Goal: Task Accomplishment & Management: Complete application form

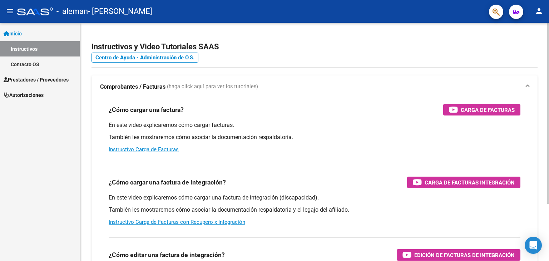
click at [388, 131] on div "En este video explicaremos cómo cargar facturas. También les mostraremos cómo a…" at bounding box center [315, 137] width 412 height 32
click at [143, 151] on link "Instructivo Carga de Facturas" at bounding box center [144, 149] width 70 height 6
click at [198, 88] on span "(haga click aquí para ver los tutoriales)" at bounding box center [212, 87] width 91 height 8
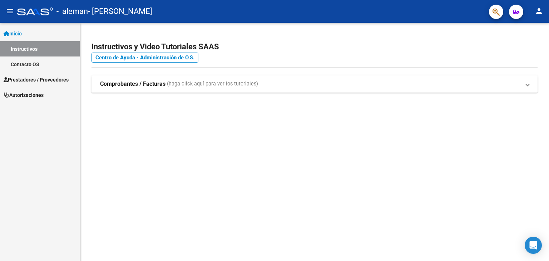
click at [473, 90] on mat-expansion-panel-header "Comprobantes / Facturas (haga click aquí para ver los tutoriales)" at bounding box center [314, 83] width 446 height 17
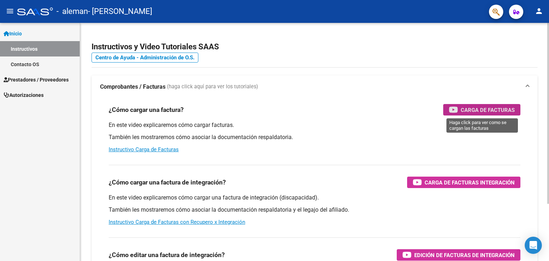
click at [479, 109] on span "Carga de Facturas" at bounding box center [488, 109] width 54 height 9
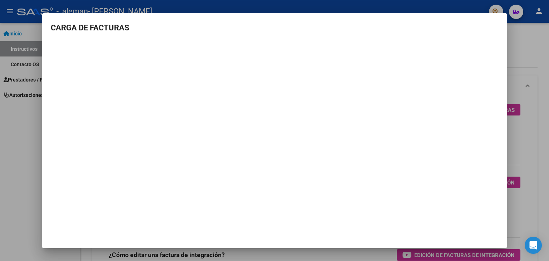
click at [536, 41] on div at bounding box center [274, 130] width 549 height 261
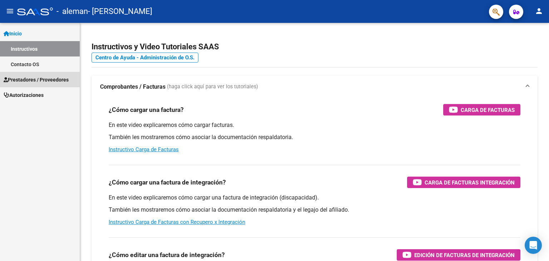
click at [59, 80] on span "Prestadores / Proveedores" at bounding box center [36, 80] width 65 height 8
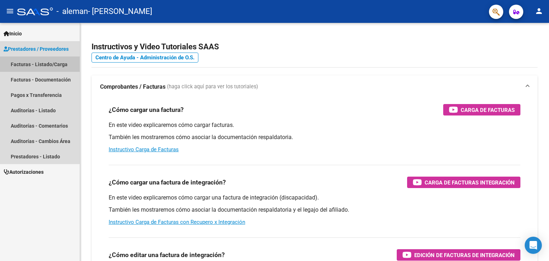
click at [24, 65] on link "Facturas - Listado/Carga" at bounding box center [40, 63] width 80 height 15
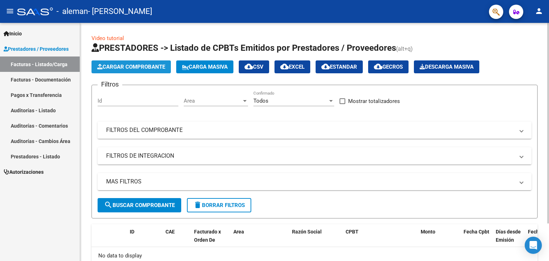
click at [136, 66] on span "Cargar Comprobante" at bounding box center [131, 67] width 68 height 6
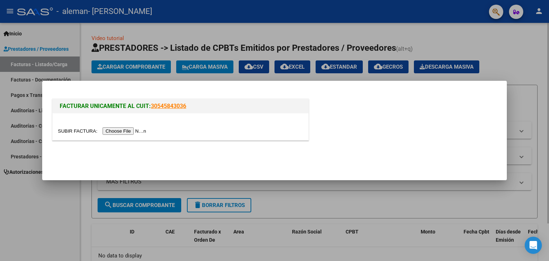
click at [136, 66] on div at bounding box center [274, 130] width 549 height 261
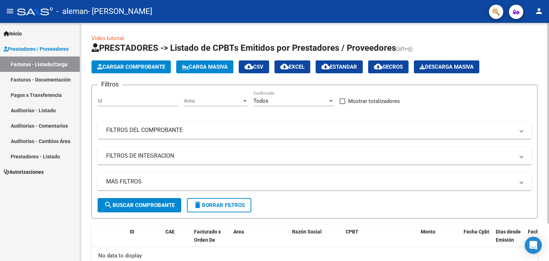
click at [136, 66] on span "Cargar Comprobante" at bounding box center [131, 67] width 68 height 6
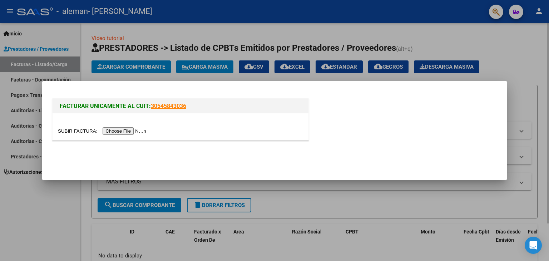
click at [136, 130] on input "file" at bounding box center [103, 131] width 90 height 8
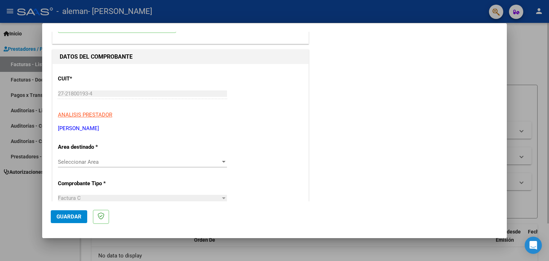
scroll to position [71, 0]
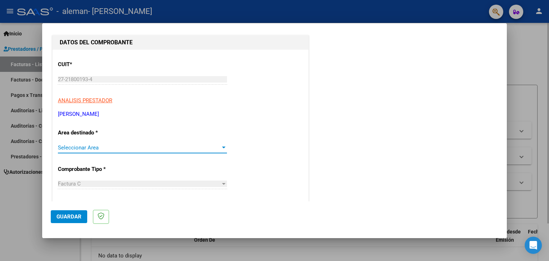
click at [222, 147] on div at bounding box center [224, 147] width 4 height 2
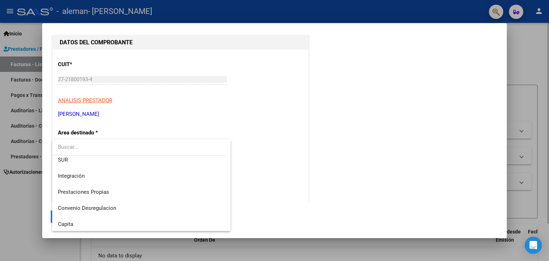
scroll to position [43, 0]
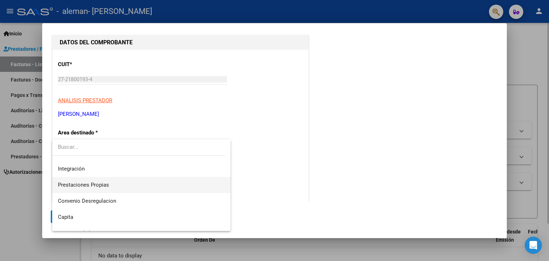
click at [135, 187] on span "Prestaciones Propias" at bounding box center [141, 185] width 167 height 16
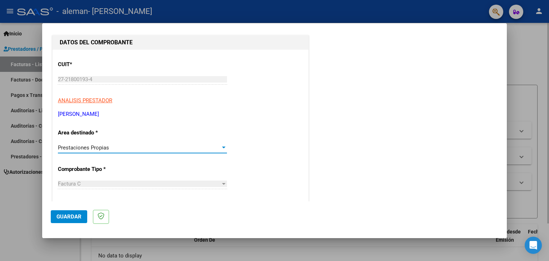
click at [223, 184] on div at bounding box center [223, 184] width 6 height 6
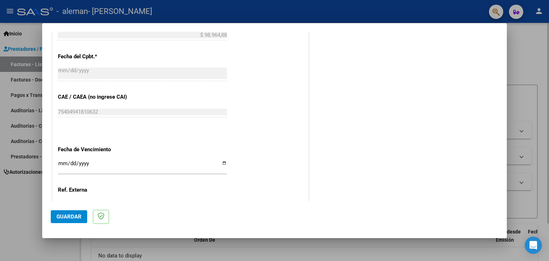
scroll to position [343, 0]
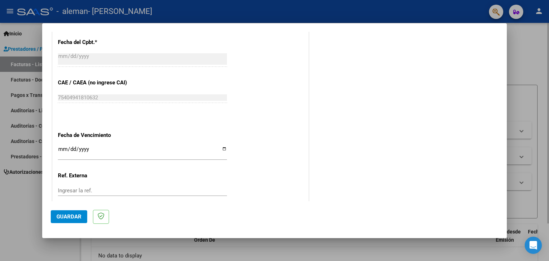
click at [66, 218] on span "Guardar" at bounding box center [68, 216] width 25 height 6
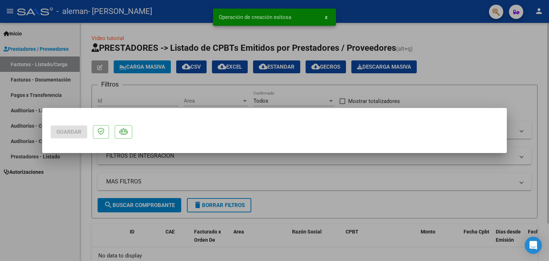
scroll to position [0, 0]
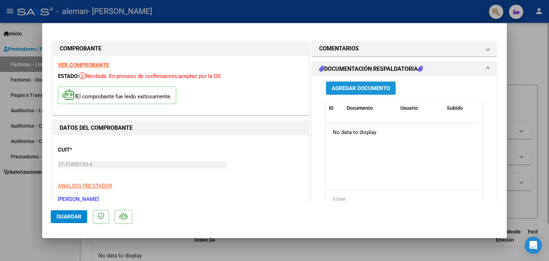
click at [352, 88] on span "Agregar Documento" at bounding box center [361, 88] width 58 height 6
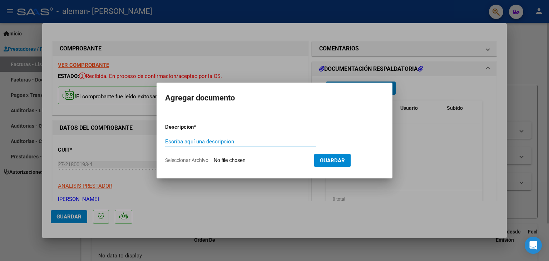
click at [208, 141] on input "Escriba aquí una descripcion" at bounding box center [240, 141] width 151 height 6
click at [168, 141] on input "planilla de asistencia." at bounding box center [240, 141] width 151 height 6
type input "Planilla de asistencia."
click at [187, 160] on span "Seleccionar Archivo" at bounding box center [186, 160] width 43 height 6
click at [214, 160] on input "Seleccionar Archivo" at bounding box center [261, 160] width 95 height 7
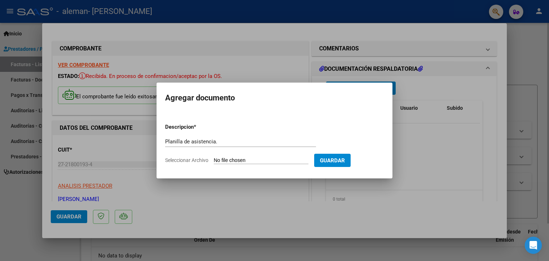
type input "C:\fakepath\Di [PERSON_NAME] asist [DATE].pdf"
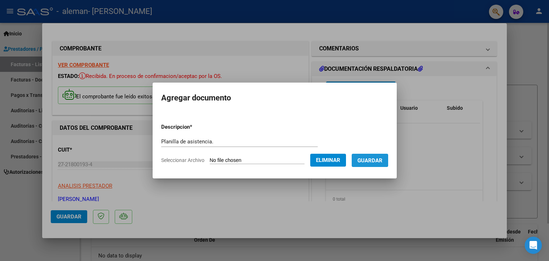
click at [379, 161] on span "Guardar" at bounding box center [369, 160] width 25 height 6
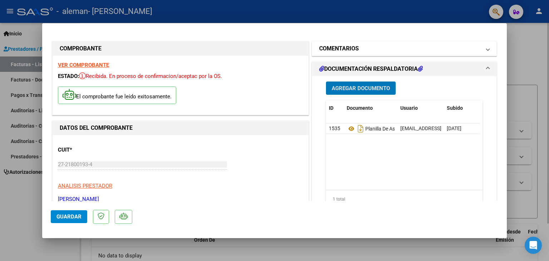
click at [486, 49] on span at bounding box center [487, 48] width 3 height 9
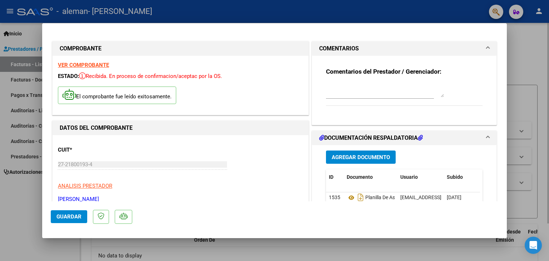
click at [326, 97] on div at bounding box center [385, 89] width 118 height 17
click at [408, 87] on textarea "Buen dia!! he enviado mail con documentacion requerida." at bounding box center [385, 90] width 118 height 14
click at [430, 88] on textarea "Buen dia!! he enviado mail con documentacion requerida." at bounding box center [385, 90] width 118 height 14
click at [352, 96] on textarea "Buen dia!! he enviado mail con documentación requerida." at bounding box center [385, 90] width 118 height 14
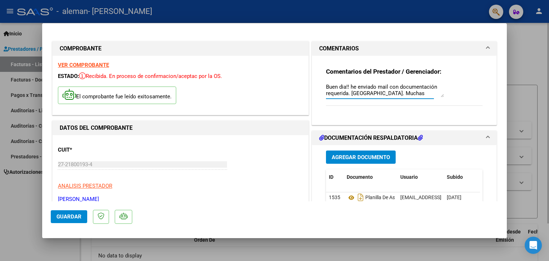
click at [340, 86] on textarea "Buen dia!! he enviado mail con documentación requerida. [GEOGRAPHIC_DATA]. Much…" at bounding box center [385, 90] width 118 height 14
click at [411, 93] on textarea "Buen día!! he enviado mail con documentación requerida. [GEOGRAPHIC_DATA]. Much…" at bounding box center [385, 90] width 118 height 14
click at [370, 93] on textarea "Buen día!! he enviado mail con documentación requerida. [GEOGRAPHIC_DATA]. Much…" at bounding box center [385, 90] width 118 height 14
type textarea "Buen día!! he enviado mail con documentación requerida. Saludos cordiales. Much…"
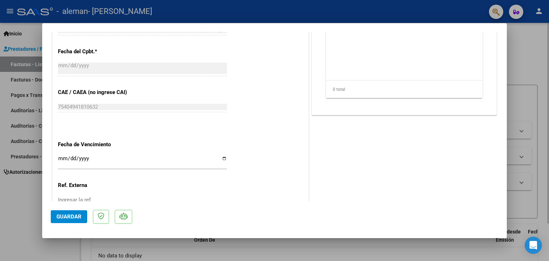
scroll to position [401, 0]
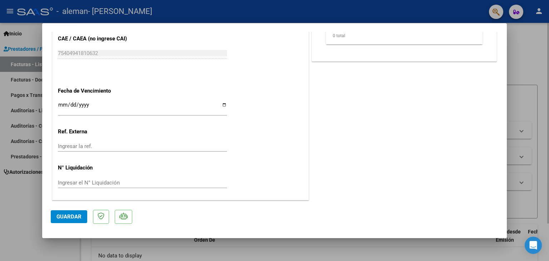
click at [26, 199] on div at bounding box center [274, 130] width 549 height 261
type input "$ 0,00"
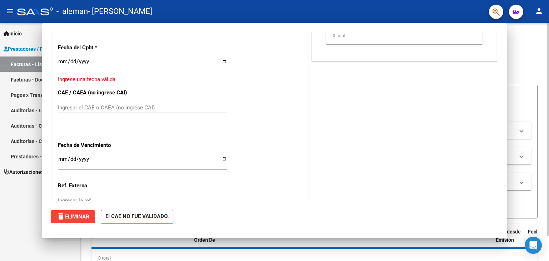
scroll to position [0, 0]
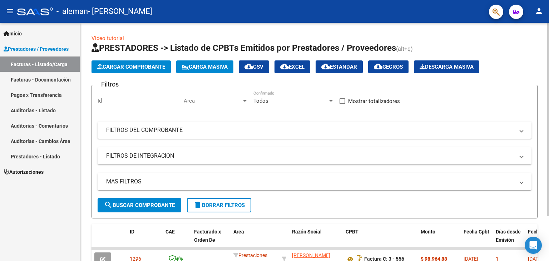
click at [126, 66] on span "Cargar Comprobante" at bounding box center [131, 67] width 68 height 6
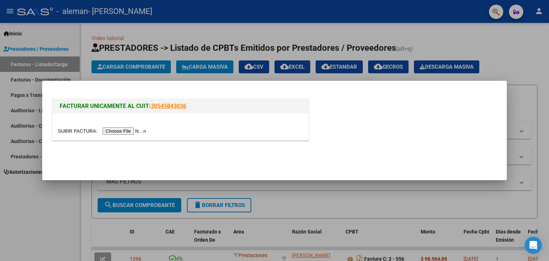
click at [139, 131] on input "file" at bounding box center [103, 131] width 90 height 8
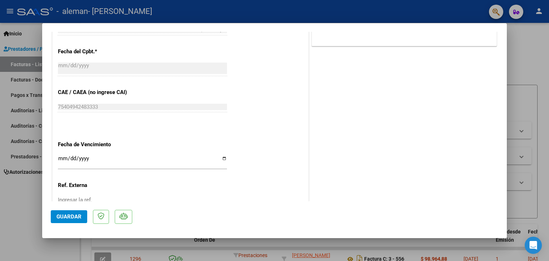
scroll to position [401, 0]
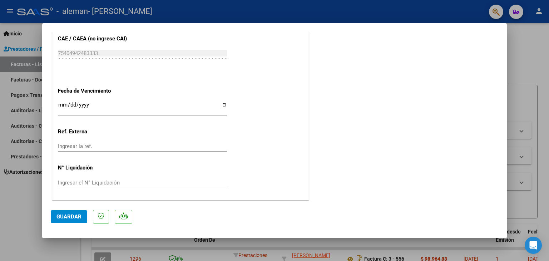
click at [224, 104] on input "Ingresar la fecha" at bounding box center [142, 107] width 169 height 11
type input "[DATE]"
click at [69, 216] on span "Guardar" at bounding box center [68, 216] width 25 height 6
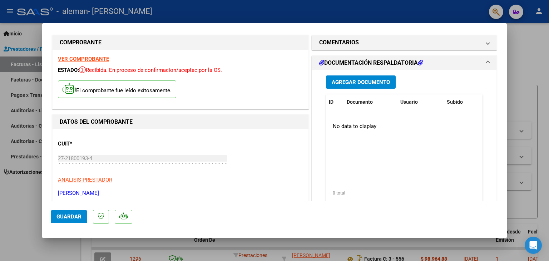
scroll to position [5, 0]
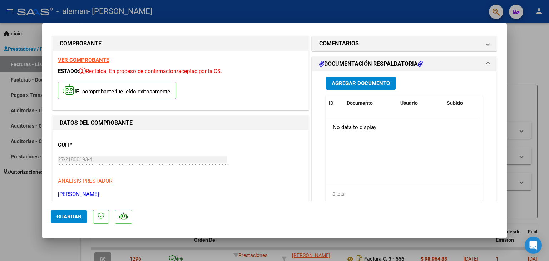
click at [365, 81] on span "Agregar Documento" at bounding box center [361, 83] width 58 height 6
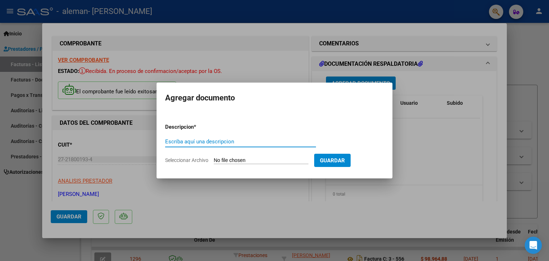
click at [169, 141] on input "Escriba aquí una descripcion" at bounding box center [240, 141] width 151 height 6
type input "Planilla de asistencia"
click at [184, 159] on span "Seleccionar Archivo" at bounding box center [186, 160] width 43 height 6
click at [214, 159] on input "Seleccionar Archivo" at bounding box center [261, 160] width 95 height 7
type input "C:\fakepath\Di [PERSON_NAME] asist set 2025.pdf"
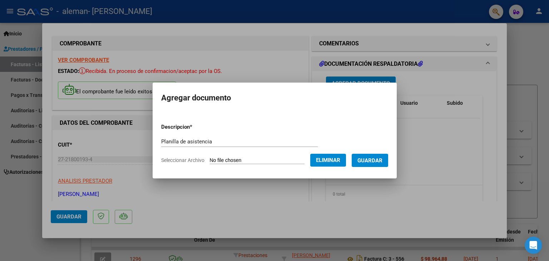
click at [375, 161] on span "Guardar" at bounding box center [369, 160] width 25 height 6
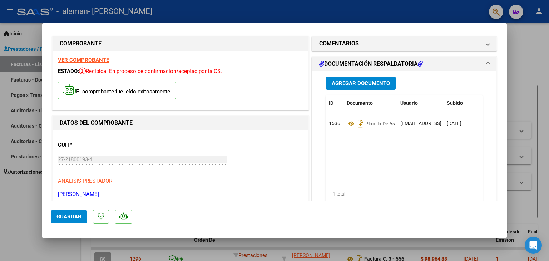
click at [22, 199] on div at bounding box center [274, 130] width 549 height 261
type input "$ 0,00"
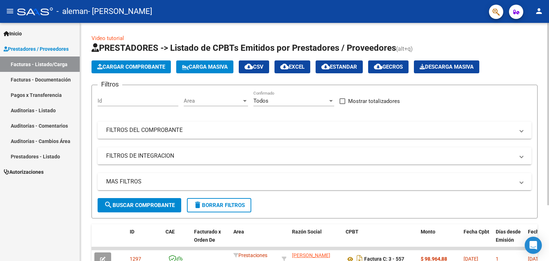
scroll to position [73, 0]
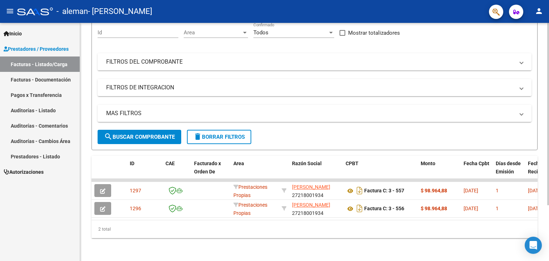
click at [547, 220] on div at bounding box center [548, 142] width 2 height 238
click at [547, 220] on div at bounding box center [548, 170] width 2 height 182
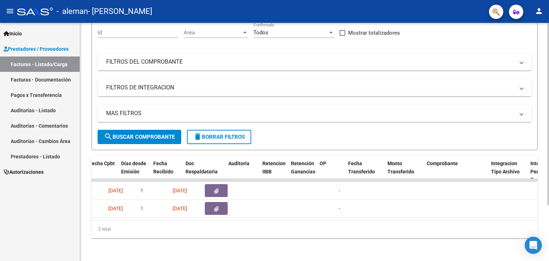
scroll to position [0, 327]
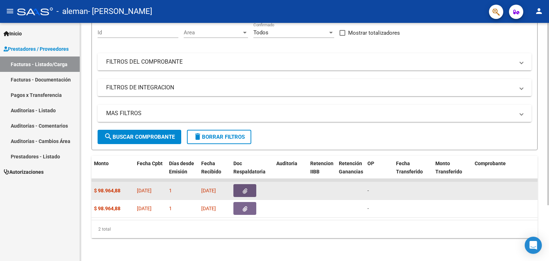
click at [249, 185] on button "button" at bounding box center [244, 190] width 23 height 13
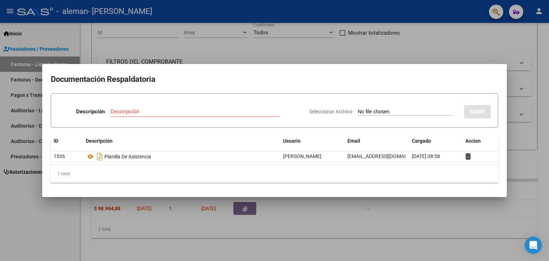
click at [425, 217] on div at bounding box center [274, 130] width 549 height 261
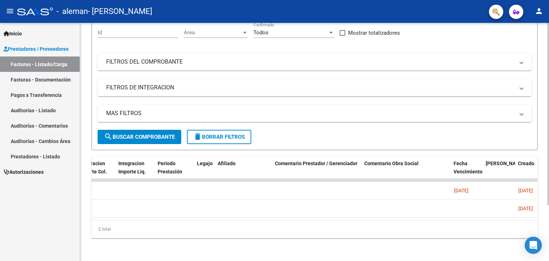
scroll to position [0, 879]
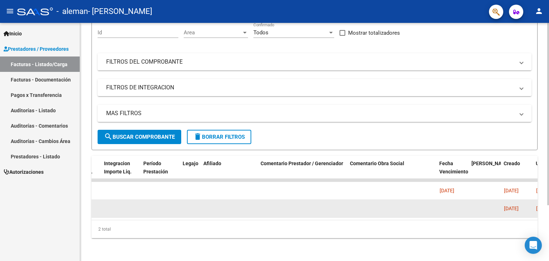
click at [448, 202] on datatable-body-cell at bounding box center [453, 209] width 32 height 18
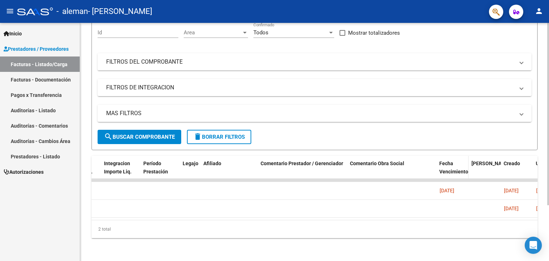
click at [449, 160] on span "Fecha Vencimiento" at bounding box center [453, 167] width 29 height 14
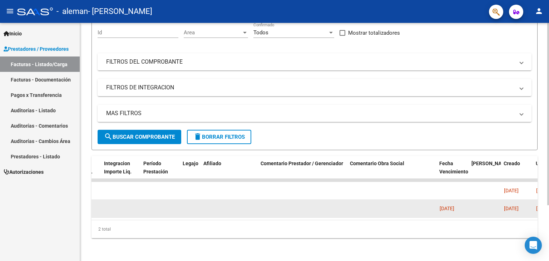
click at [451, 206] on datatable-body-cell "[DATE]" at bounding box center [453, 209] width 32 height 18
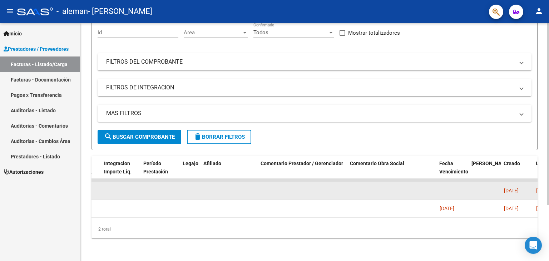
click at [451, 182] on datatable-body-cell at bounding box center [453, 191] width 32 height 18
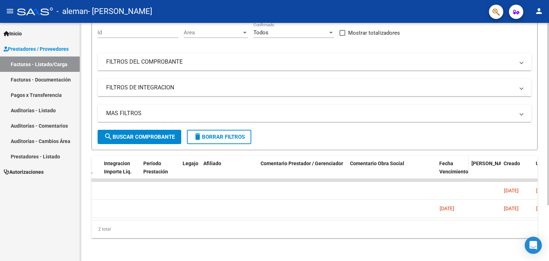
click at [454, 159] on div "Fecha Vencimiento" at bounding box center [452, 171] width 26 height 24
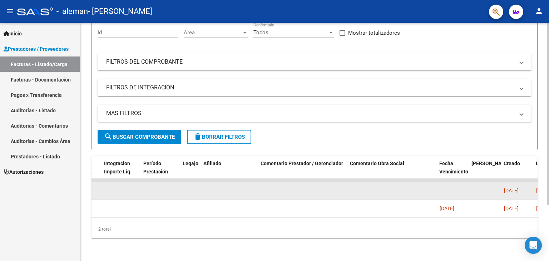
click at [442, 186] on datatable-body-cell at bounding box center [453, 191] width 32 height 18
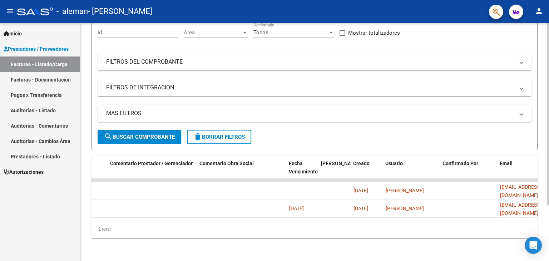
scroll to position [0, 916]
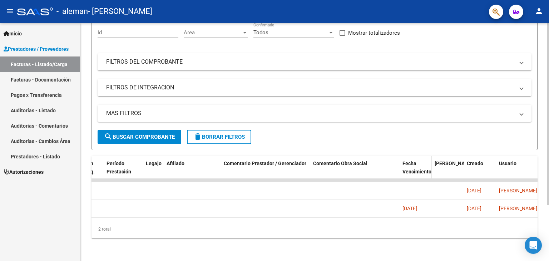
click at [412, 160] on span "Fecha Vencimiento" at bounding box center [416, 167] width 29 height 14
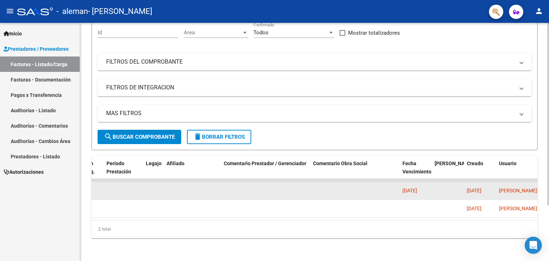
drag, startPoint x: 404, startPoint y: 182, endPoint x: 430, endPoint y: 182, distance: 25.7
click at [430, 182] on datatable-body-cell "[DATE]" at bounding box center [415, 191] width 32 height 18
click at [389, 186] on datatable-body-cell at bounding box center [354, 191] width 89 height 18
drag, startPoint x: 400, startPoint y: 183, endPoint x: 431, endPoint y: 188, distance: 31.0
click at [431, 188] on datatable-body-cell "[DATE]" at bounding box center [415, 191] width 32 height 18
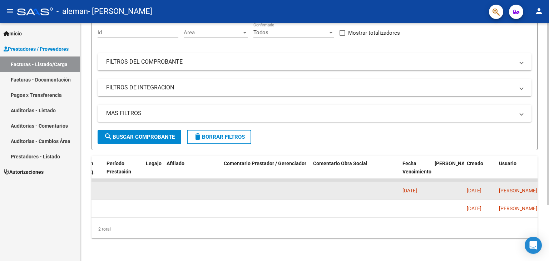
copy span "[DATE]"
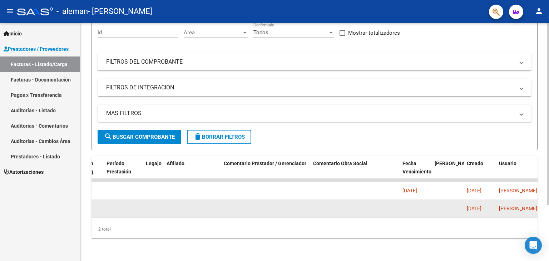
click at [411, 200] on datatable-body-cell at bounding box center [415, 209] width 32 height 18
click at [405, 201] on datatable-body-cell at bounding box center [415, 209] width 32 height 18
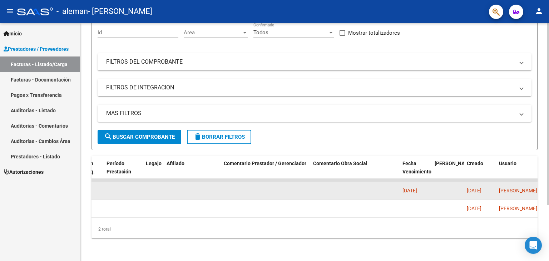
drag, startPoint x: 405, startPoint y: 201, endPoint x: 374, endPoint y: 188, distance: 33.4
click at [374, 188] on datatable-body-cell at bounding box center [354, 191] width 89 height 18
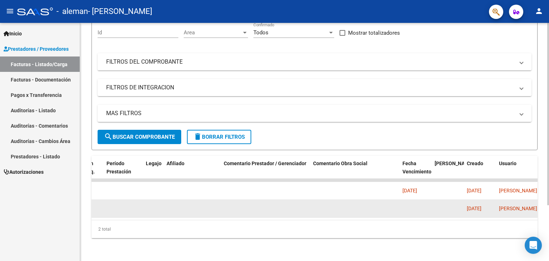
click at [408, 207] on datatable-body-cell at bounding box center [415, 209] width 32 height 18
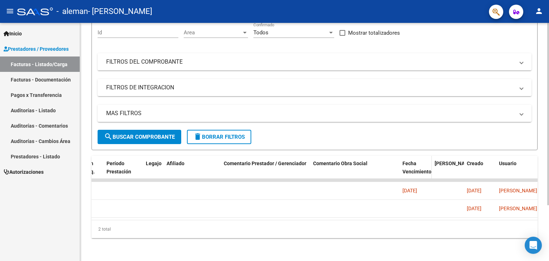
click at [412, 160] on span "Fecha Vencimiento" at bounding box center [416, 167] width 29 height 14
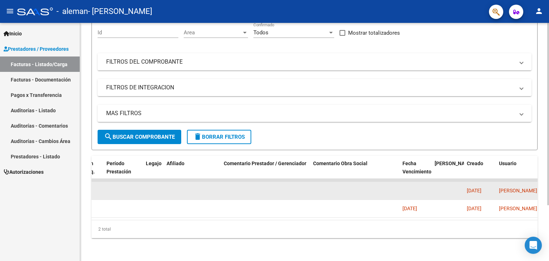
click at [404, 187] on datatable-body-cell at bounding box center [415, 191] width 32 height 18
drag, startPoint x: 404, startPoint y: 187, endPoint x: 382, endPoint y: 188, distance: 22.2
click at [382, 188] on datatable-body-cell at bounding box center [354, 191] width 89 height 18
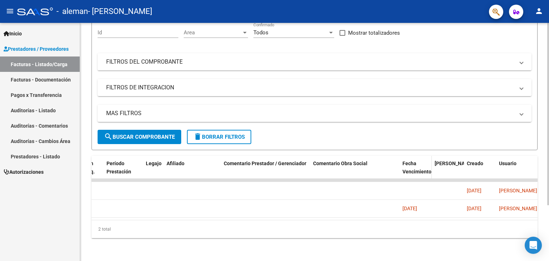
click at [407, 160] on span "Fecha Vencimiento" at bounding box center [416, 167] width 29 height 14
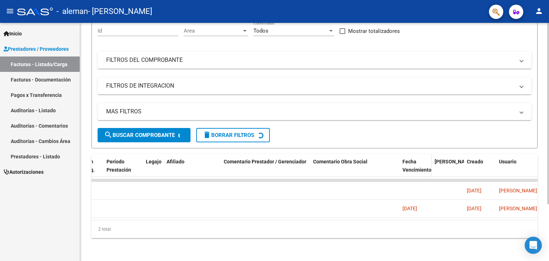
click at [410, 161] on div "Fecha Vencimiento" at bounding box center [415, 170] width 26 height 24
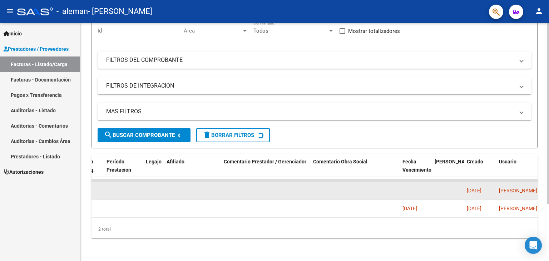
click at [343, 184] on datatable-body-cell at bounding box center [354, 191] width 89 height 18
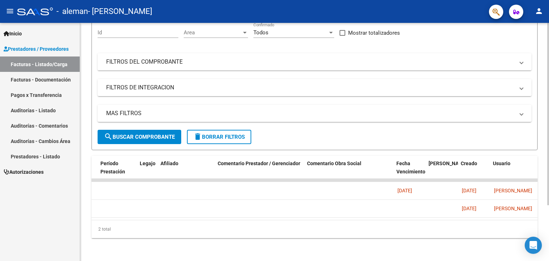
scroll to position [0, 922]
click at [404, 165] on span "Fecha Vencimiento" at bounding box center [410, 167] width 29 height 14
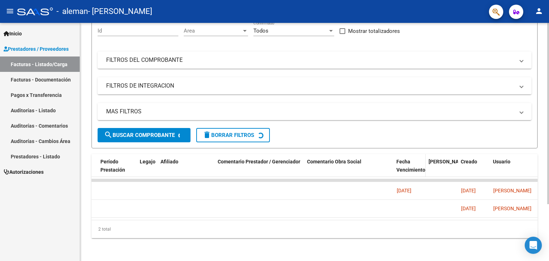
click at [404, 165] on span "Fecha Vencimiento" at bounding box center [410, 166] width 29 height 14
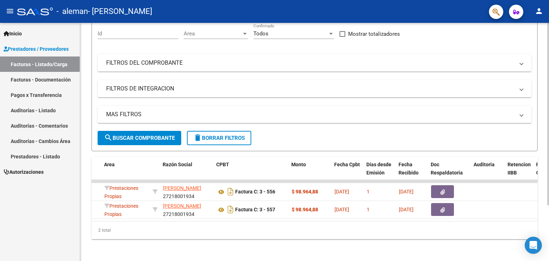
scroll to position [73, 0]
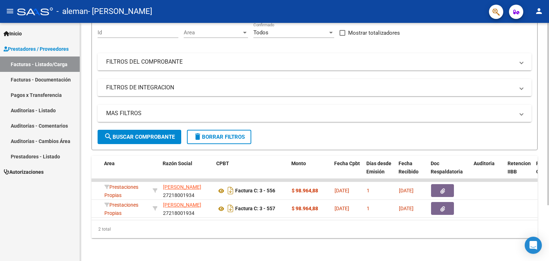
click at [548, 207] on div at bounding box center [548, 170] width 2 height 182
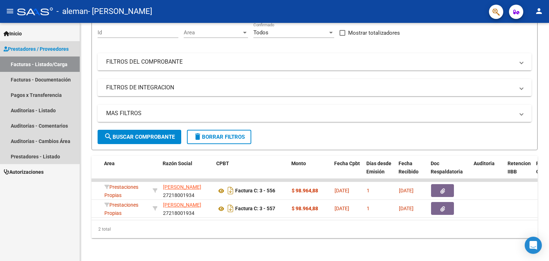
click at [55, 52] on span "Prestadores / Proveedores" at bounding box center [36, 49] width 65 height 8
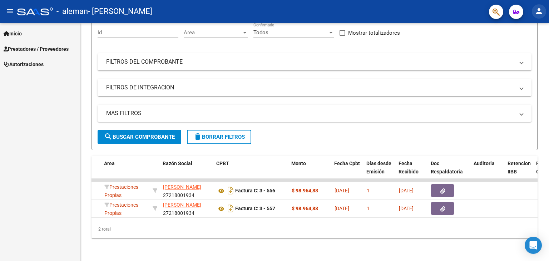
click at [538, 12] on mat-icon "person" at bounding box center [538, 11] width 9 height 9
click at [525, 49] on button "exit_to_app Salir" at bounding box center [524, 47] width 44 height 17
